Goal: Task Accomplishment & Management: Manage account settings

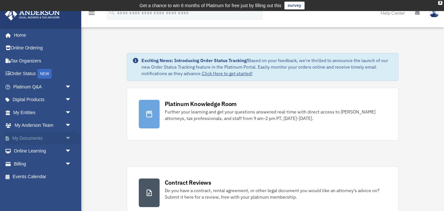
click at [38, 138] on link "My Documents arrow_drop_down" at bounding box center [43, 138] width 77 height 13
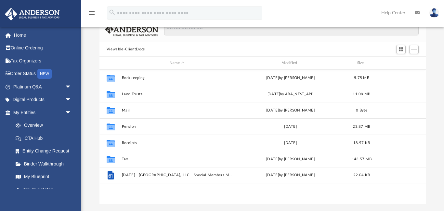
scroll to position [55, 0]
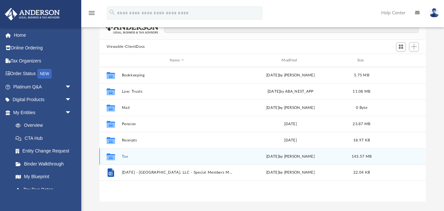
click at [112, 157] on icon "grid" at bounding box center [111, 157] width 8 height 5
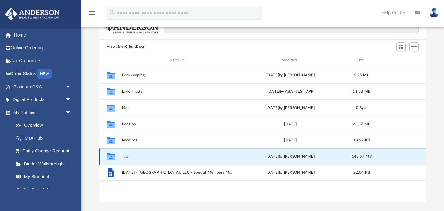
click at [112, 157] on icon "grid" at bounding box center [111, 157] width 8 height 5
click at [125, 157] on button "Tax" at bounding box center [177, 156] width 111 height 4
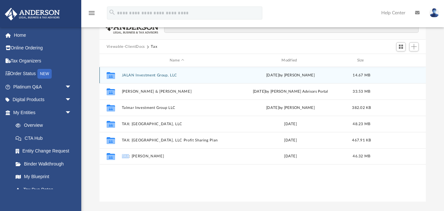
click at [155, 75] on button "JALAN Investment Group, LLC" at bounding box center [177, 75] width 111 height 4
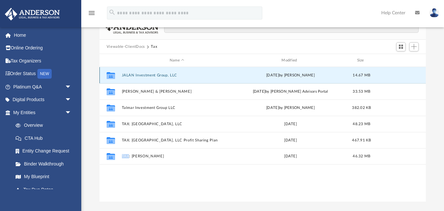
click at [155, 75] on button "JALAN Investment Group, LLC" at bounding box center [177, 75] width 111 height 4
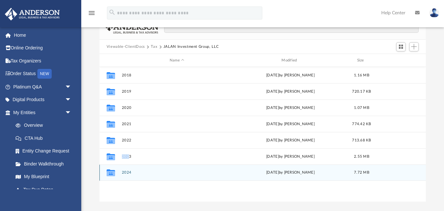
click at [128, 173] on button "2024" at bounding box center [177, 173] width 111 height 4
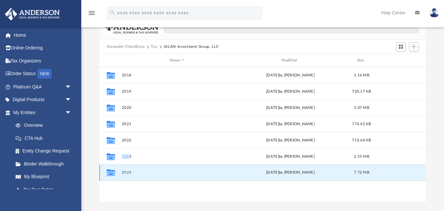
click at [128, 173] on button "2024" at bounding box center [177, 173] width 111 height 4
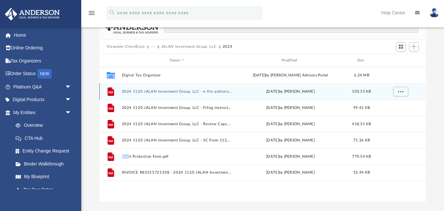
click at [172, 92] on button "2024 1120 JALAN Investment Group, LLC - e-file authorization - please sign.pdf" at bounding box center [177, 91] width 111 height 4
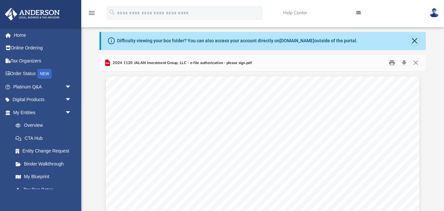
scroll to position [18, 0]
click at [392, 62] on button "Print" at bounding box center [392, 62] width 13 height 10
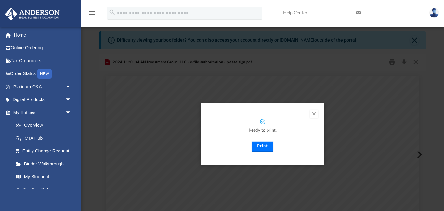
click at [268, 148] on button "Print" at bounding box center [263, 146] width 22 height 10
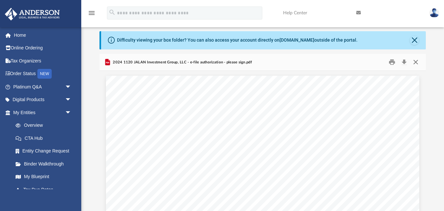
click at [416, 62] on button "Close" at bounding box center [416, 62] width 12 height 10
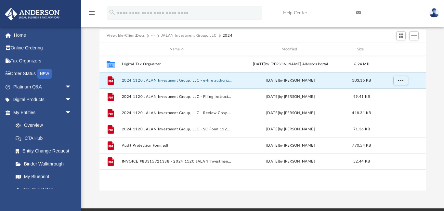
scroll to position [67, 0]
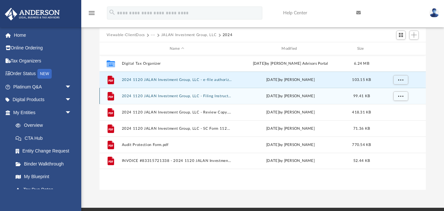
click at [127, 96] on button "2024 1120 JALAN Investment Group, LLC - Filing Instructions.pdf" at bounding box center [177, 96] width 111 height 4
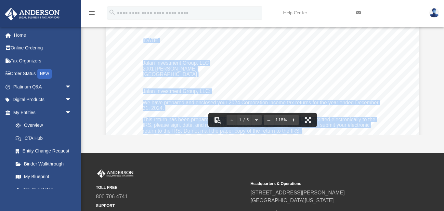
scroll to position [122, 0]
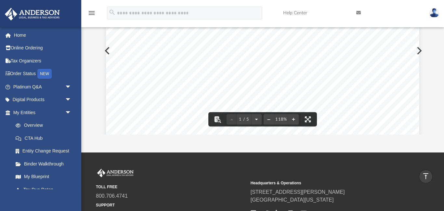
click at [317, 142] on div "App meadowviewplace@hotmail.com Sign Out meadowviewplace@hotmail.com Home Onlin…" at bounding box center [222, 21] width 444 height 264
click at [377, 61] on div "September 23, 2025 Jalan Investment Group, LLC 2001 Fawkes Ln Keller, TX 76262 …" at bounding box center [262, 175] width 313 height 406
click at [420, 50] on button "Preview" at bounding box center [419, 51] width 14 height 18
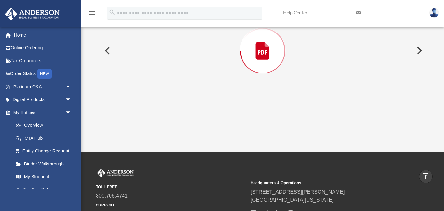
click at [419, 49] on button "Preview" at bounding box center [419, 51] width 14 height 18
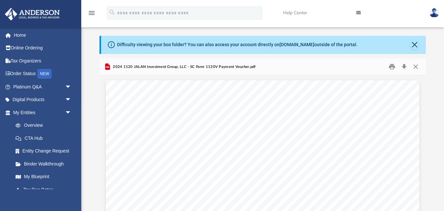
scroll to position [18, 0]
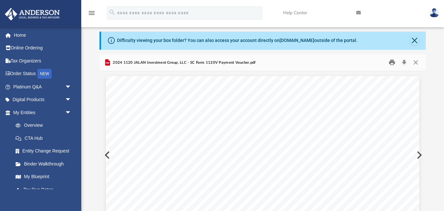
click at [393, 63] on button "Print" at bounding box center [392, 63] width 13 height 10
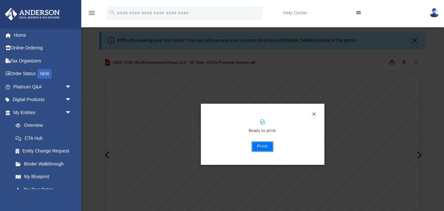
click at [262, 147] on button "Print" at bounding box center [263, 146] width 22 height 10
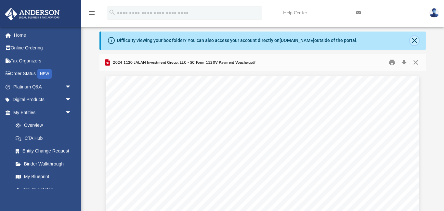
click at [414, 40] on button "Close" at bounding box center [414, 40] width 9 height 9
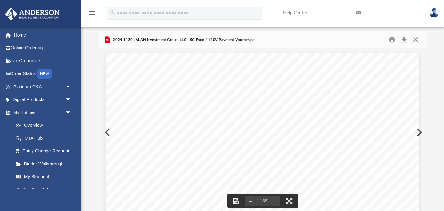
click at [415, 41] on button "Close" at bounding box center [416, 40] width 12 height 10
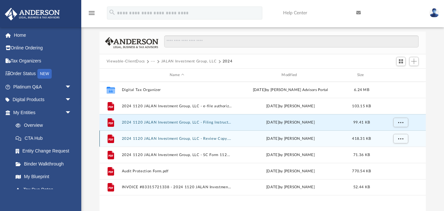
click at [191, 139] on button "2024 1120 JALAN Investment Group, LLC - Review Copy.pdf" at bounding box center [177, 139] width 111 height 4
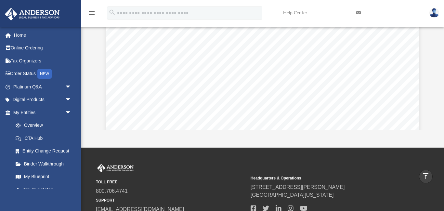
scroll to position [0, 0]
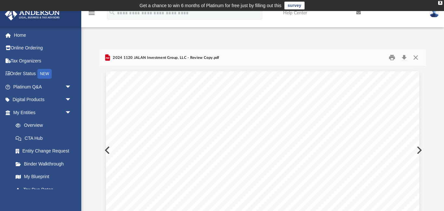
click at [422, 152] on button "Preview" at bounding box center [419, 150] width 14 height 18
click at [416, 58] on button "Close" at bounding box center [416, 58] width 12 height 10
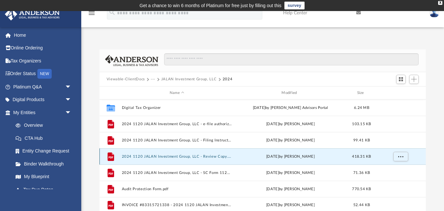
click at [225, 157] on button "2024 1120 JALAN Investment Group, LLC - Review Copy.pdf" at bounding box center [177, 156] width 111 height 4
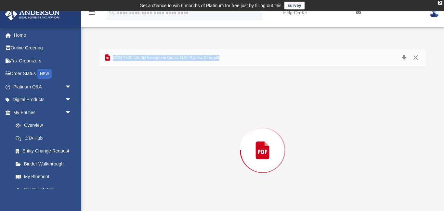
scroll to position [23, 0]
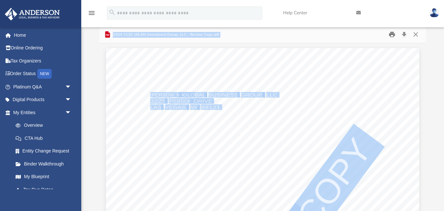
click at [392, 35] on button "Print" at bounding box center [392, 35] width 13 height 10
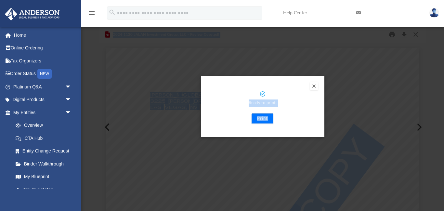
click at [267, 118] on button "Print" at bounding box center [263, 118] width 22 height 10
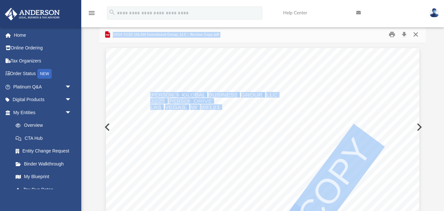
click at [416, 36] on button "Close" at bounding box center [416, 35] width 12 height 10
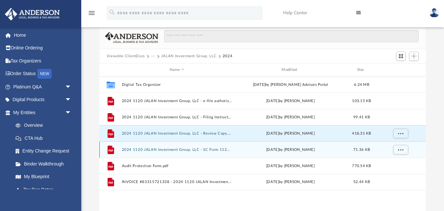
click at [180, 151] on button "2024 1120 JALAN Investment Group, LLC - SC Form 1120V Payment Voucher.pdf" at bounding box center [177, 150] width 111 height 4
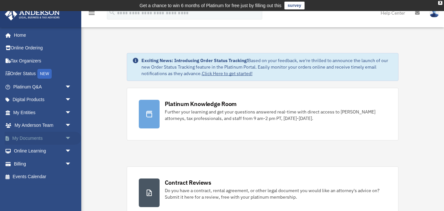
click at [32, 138] on link "My Documents arrow_drop_down" at bounding box center [43, 138] width 77 height 13
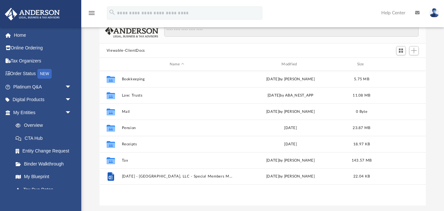
scroll to position [52, 0]
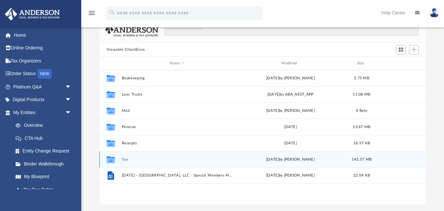
click at [124, 160] on button "Tax" at bounding box center [177, 159] width 111 height 4
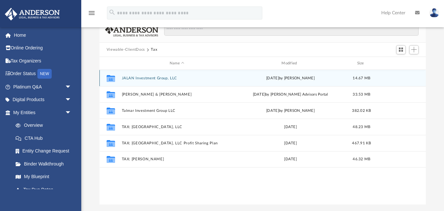
click at [159, 79] on button "JALAN Investment Group, LLC" at bounding box center [177, 78] width 111 height 4
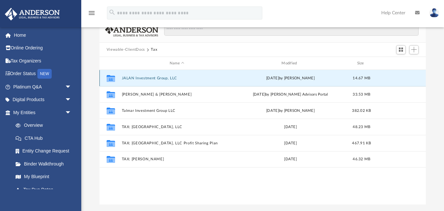
click at [159, 79] on button "JALAN Investment Group, LLC" at bounding box center [177, 78] width 111 height 4
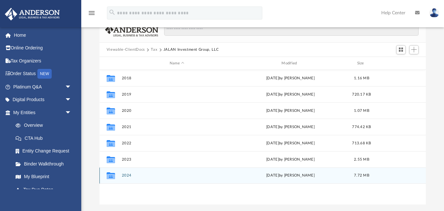
click at [126, 176] on button "2024" at bounding box center [177, 176] width 111 height 4
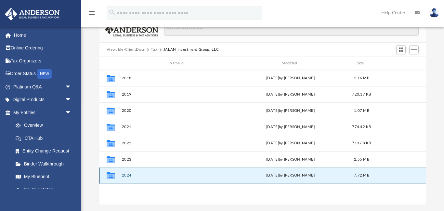
click at [126, 176] on button "2024" at bounding box center [177, 176] width 111 height 4
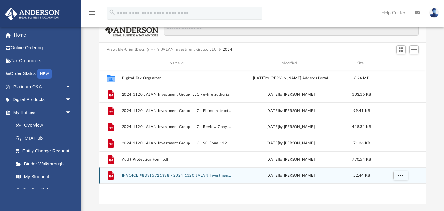
click at [191, 177] on button "INVOICE #83315721338 - 2024 1120 JALAN Investment Group, LLC.pdf" at bounding box center [177, 176] width 111 height 4
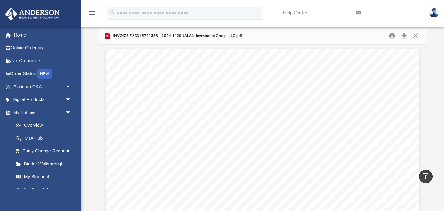
scroll to position [44, 0]
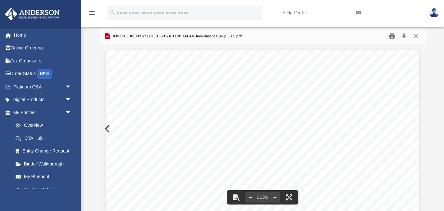
click at [392, 37] on button "Print" at bounding box center [392, 36] width 13 height 10
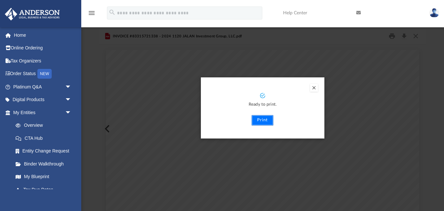
click at [262, 121] on button "Print" at bounding box center [263, 120] width 22 height 10
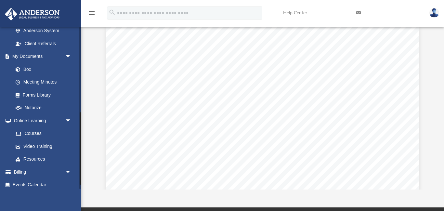
scroll to position [201, 0]
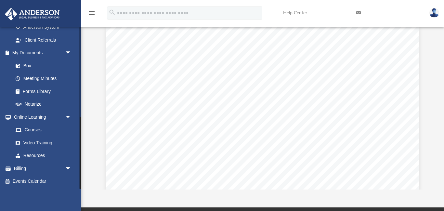
drag, startPoint x: 79, startPoint y: 101, endPoint x: 95, endPoint y: 180, distance: 80.5
click at [95, 180] on div "App meadowviewplace@hotmail.com Sign Out meadowviewplace@hotmail.com Home Onlin…" at bounding box center [222, 76] width 444 height 228
click at [19, 168] on link "Billing arrow_drop_down" at bounding box center [43, 168] width 77 height 13
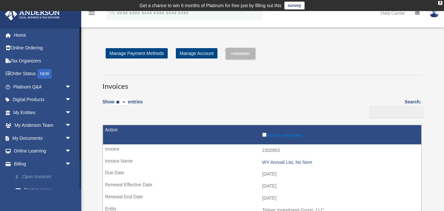
click at [26, 178] on link "$ Open Invoices" at bounding box center [45, 176] width 72 height 13
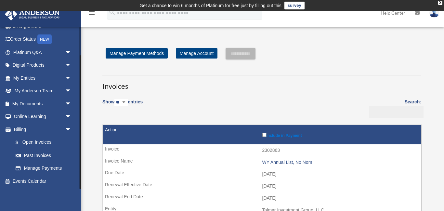
drag, startPoint x: 81, startPoint y: 184, endPoint x: 83, endPoint y: 195, distance: 11.2
click at [60, 168] on link "Manage Payments" at bounding box center [45, 168] width 72 height 13
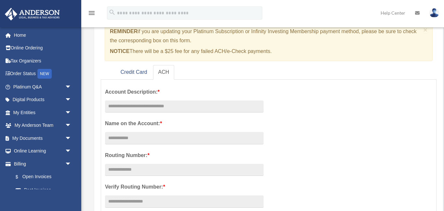
scroll to position [76, 0]
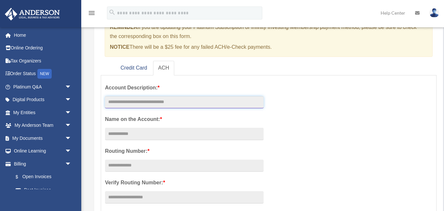
click at [199, 102] on input "text" at bounding box center [184, 102] width 159 height 12
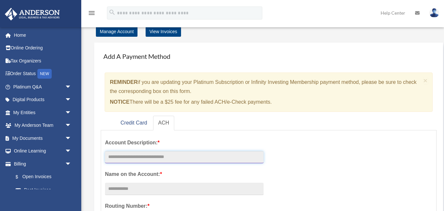
scroll to position [0, 0]
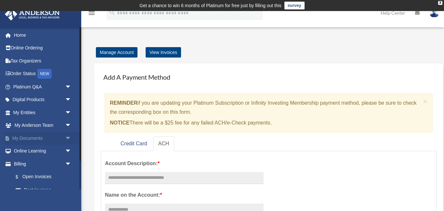
click at [25, 139] on link "My Documents arrow_drop_down" at bounding box center [43, 138] width 77 height 13
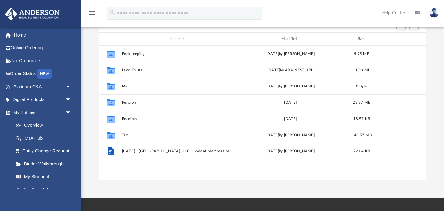
scroll to position [80, 0]
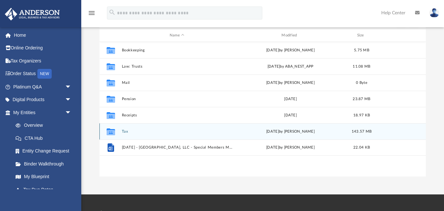
click at [125, 132] on button "Tax" at bounding box center [177, 131] width 111 height 4
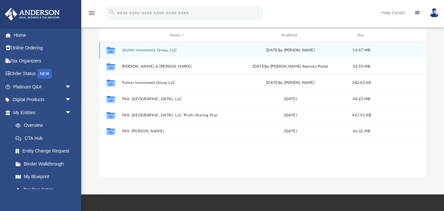
click at [136, 51] on button "JALAN Investment Group, LLC" at bounding box center [177, 50] width 111 height 4
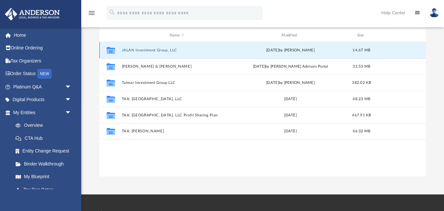
click at [136, 51] on button "JALAN Investment Group, LLC" at bounding box center [177, 50] width 111 height 4
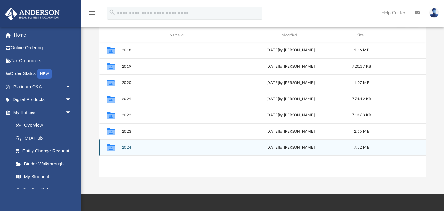
click at [128, 148] on button "2024" at bounding box center [177, 148] width 111 height 4
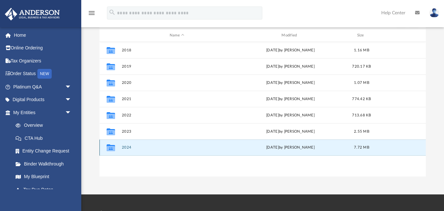
click at [128, 148] on button "2024" at bounding box center [177, 148] width 111 height 4
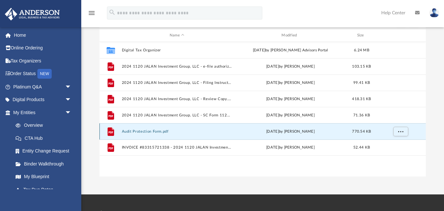
click at [151, 131] on button "Audit Protection Form.pdf" at bounding box center [177, 131] width 111 height 4
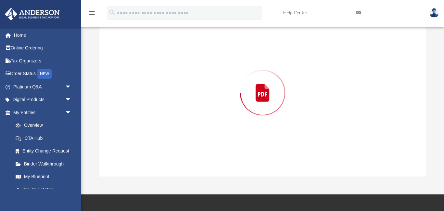
scroll to position [72, 0]
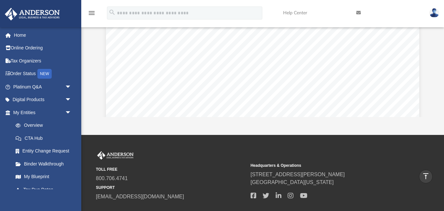
scroll to position [0, 0]
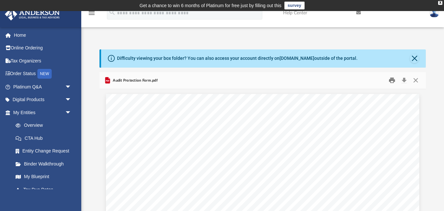
click at [392, 81] on button "Print" at bounding box center [392, 80] width 13 height 10
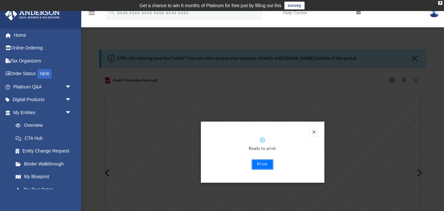
click at [258, 167] on button "Print" at bounding box center [263, 164] width 22 height 10
